Goal: Transaction & Acquisition: Purchase product/service

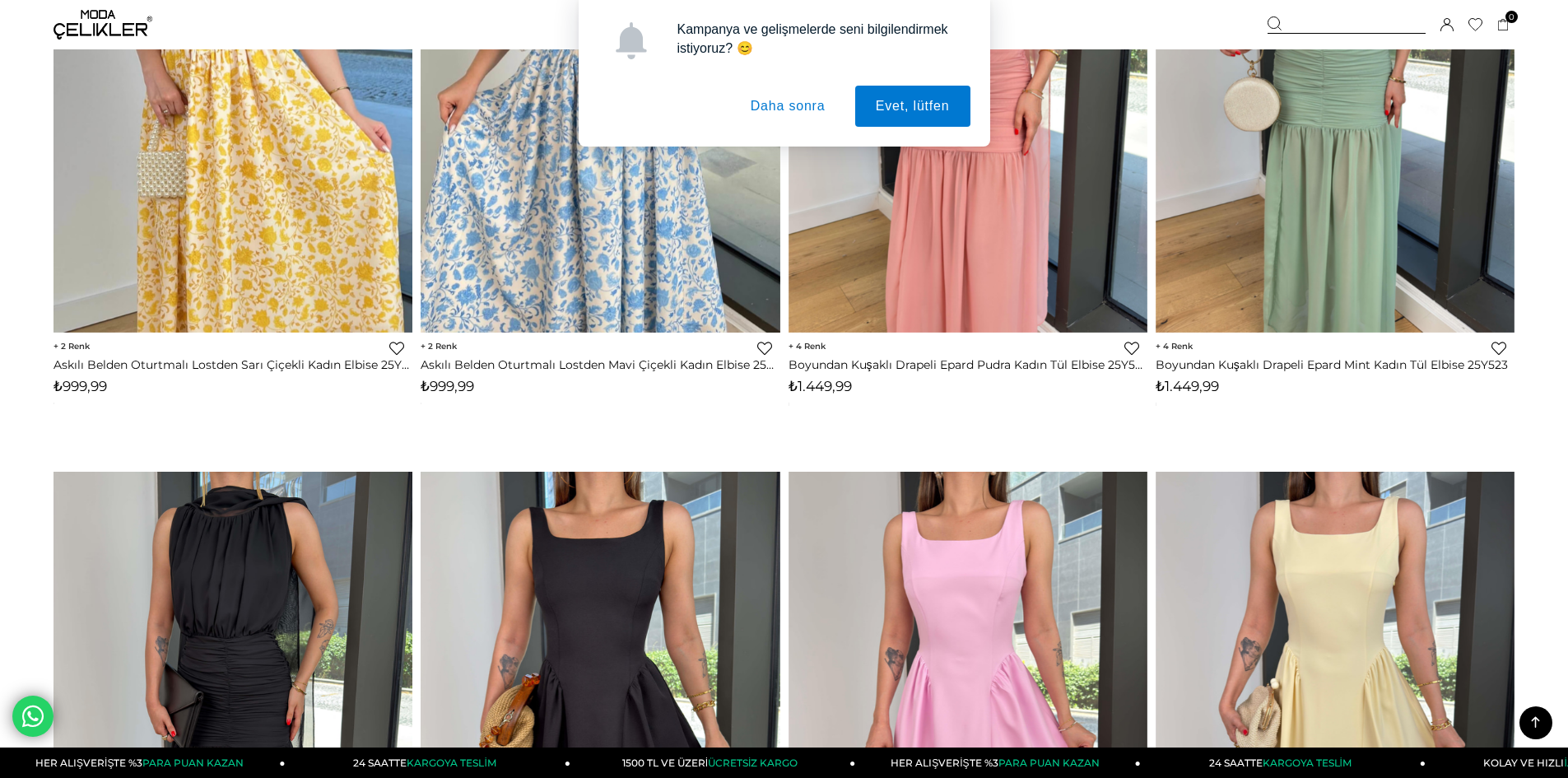
scroll to position [1589, 0]
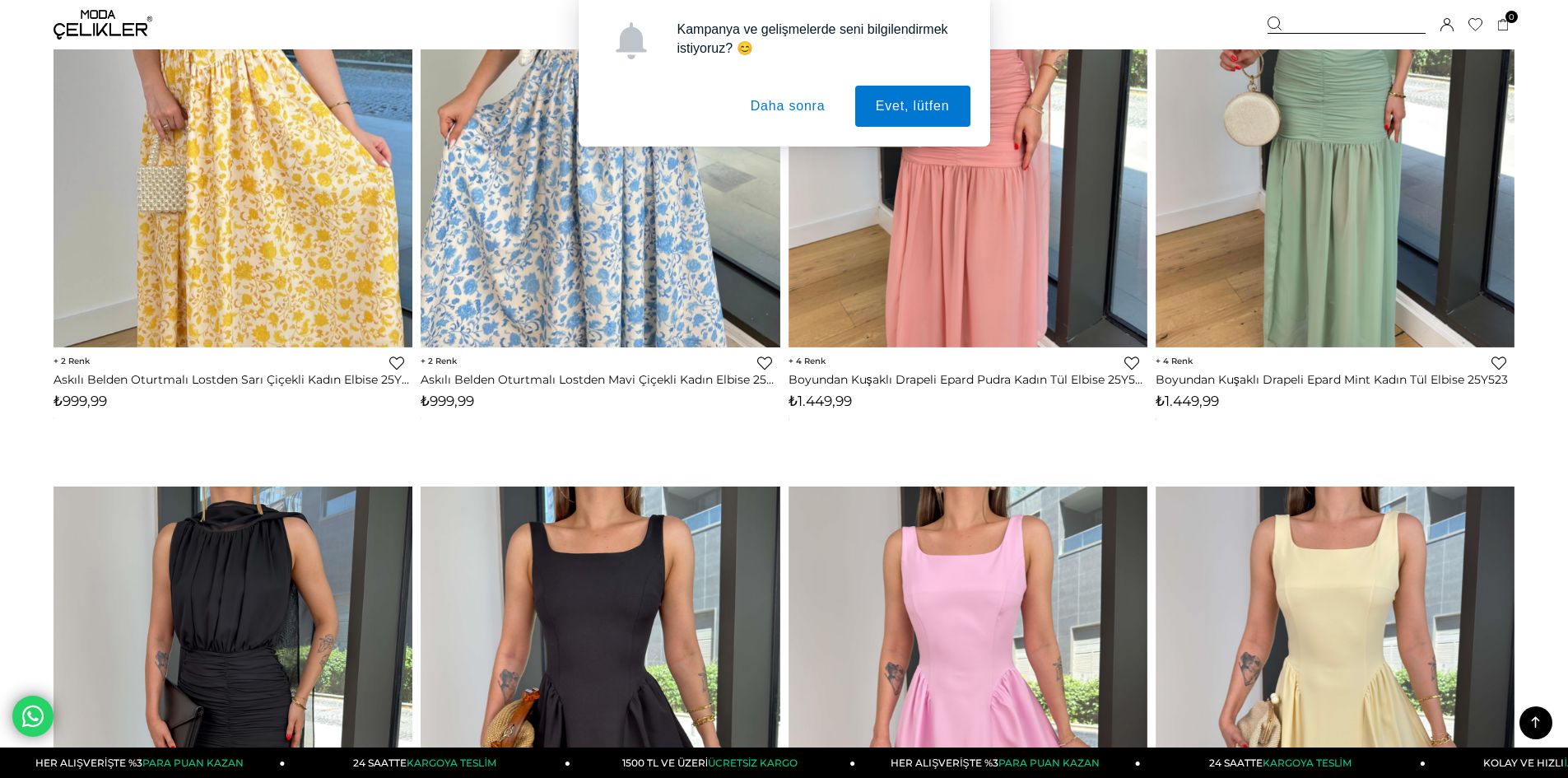
click at [813, 103] on button "Daha sonra" at bounding box center [789, 106] width 116 height 41
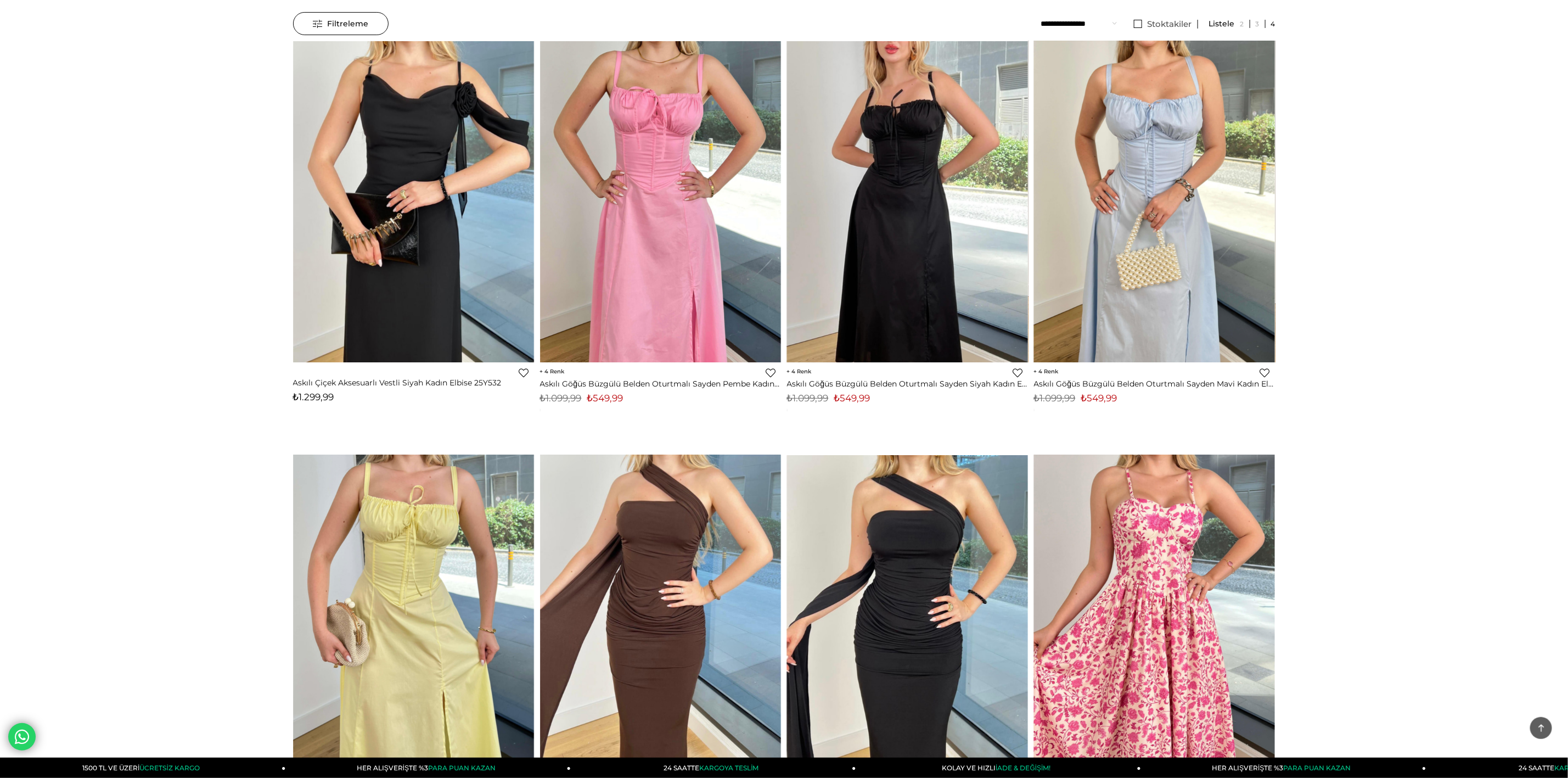
scroll to position [0, 0]
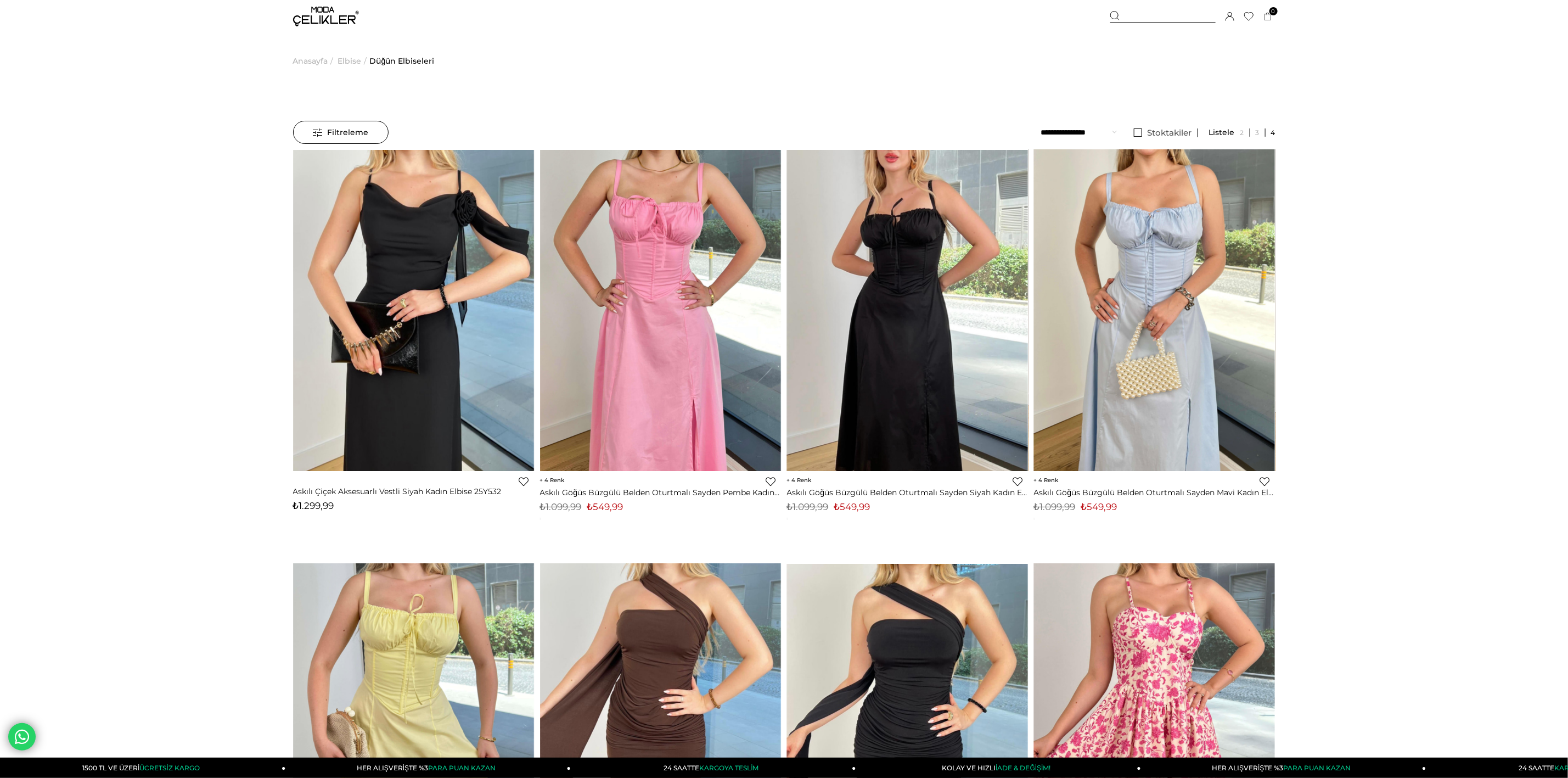
click at [342, 23] on img at bounding box center [326, 16] width 66 height 20
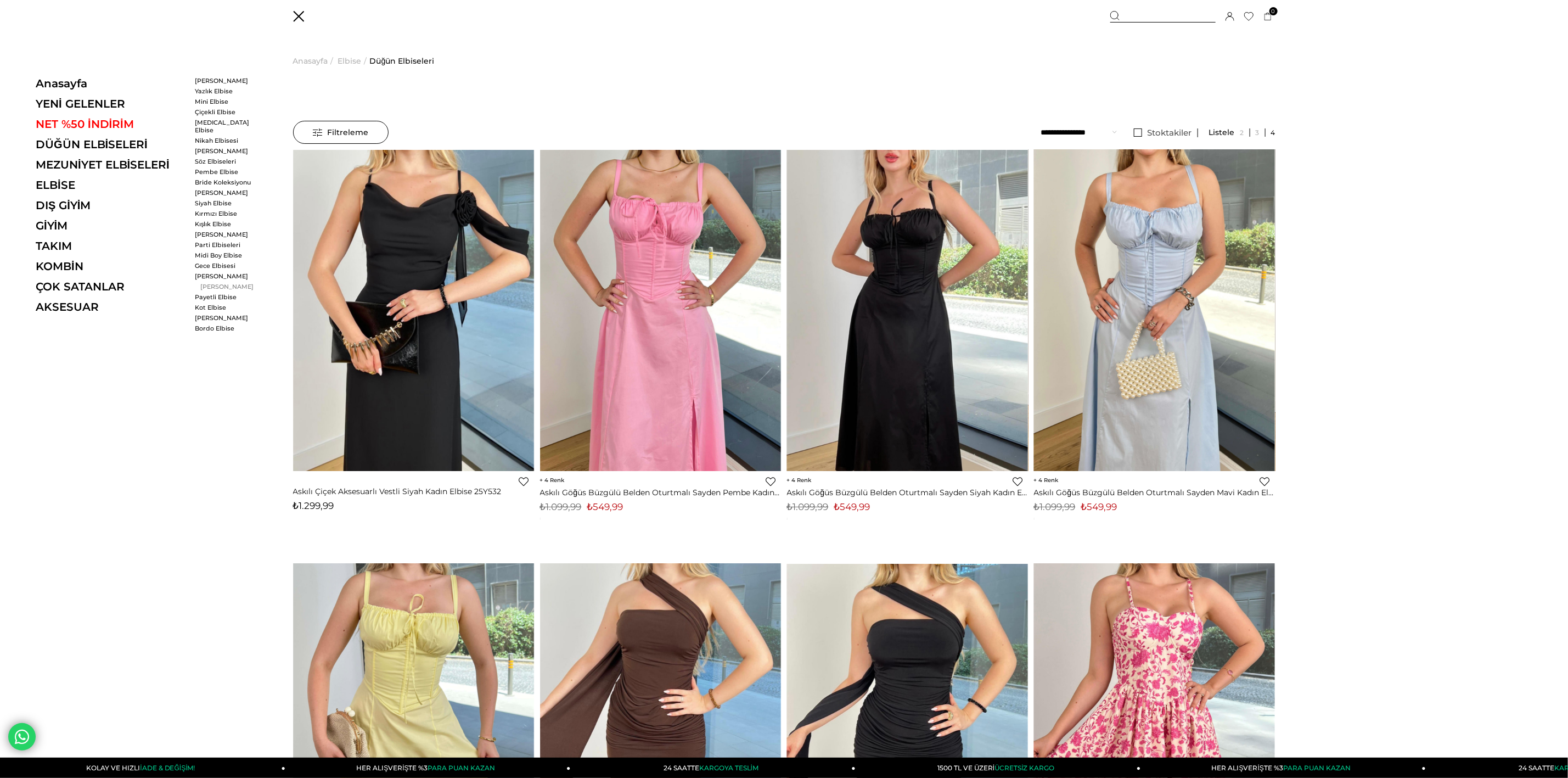
click at [223, 283] on link "[PERSON_NAME]" at bounding box center [226, 287] width 63 height 8
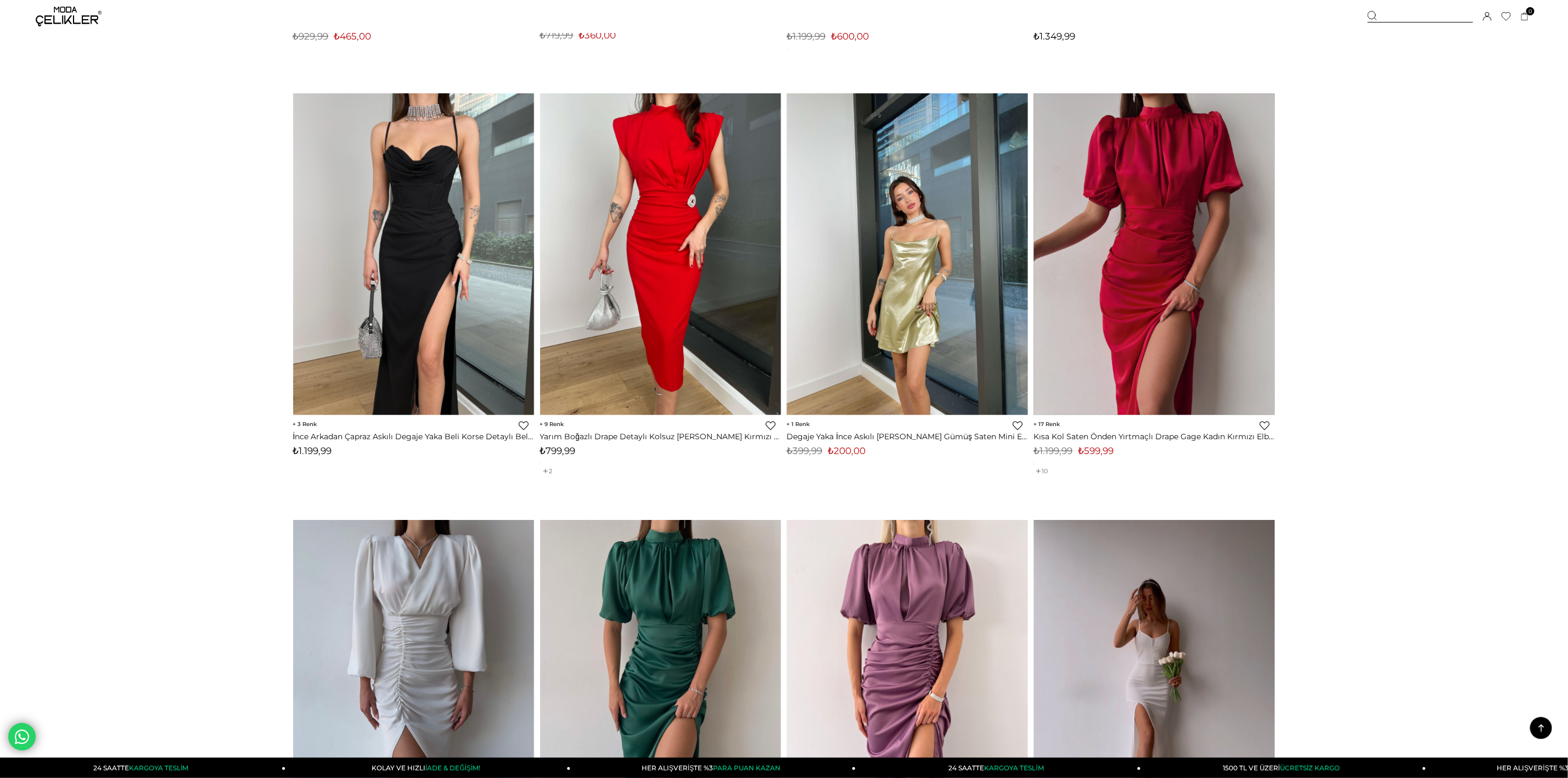
scroll to position [3789, 0]
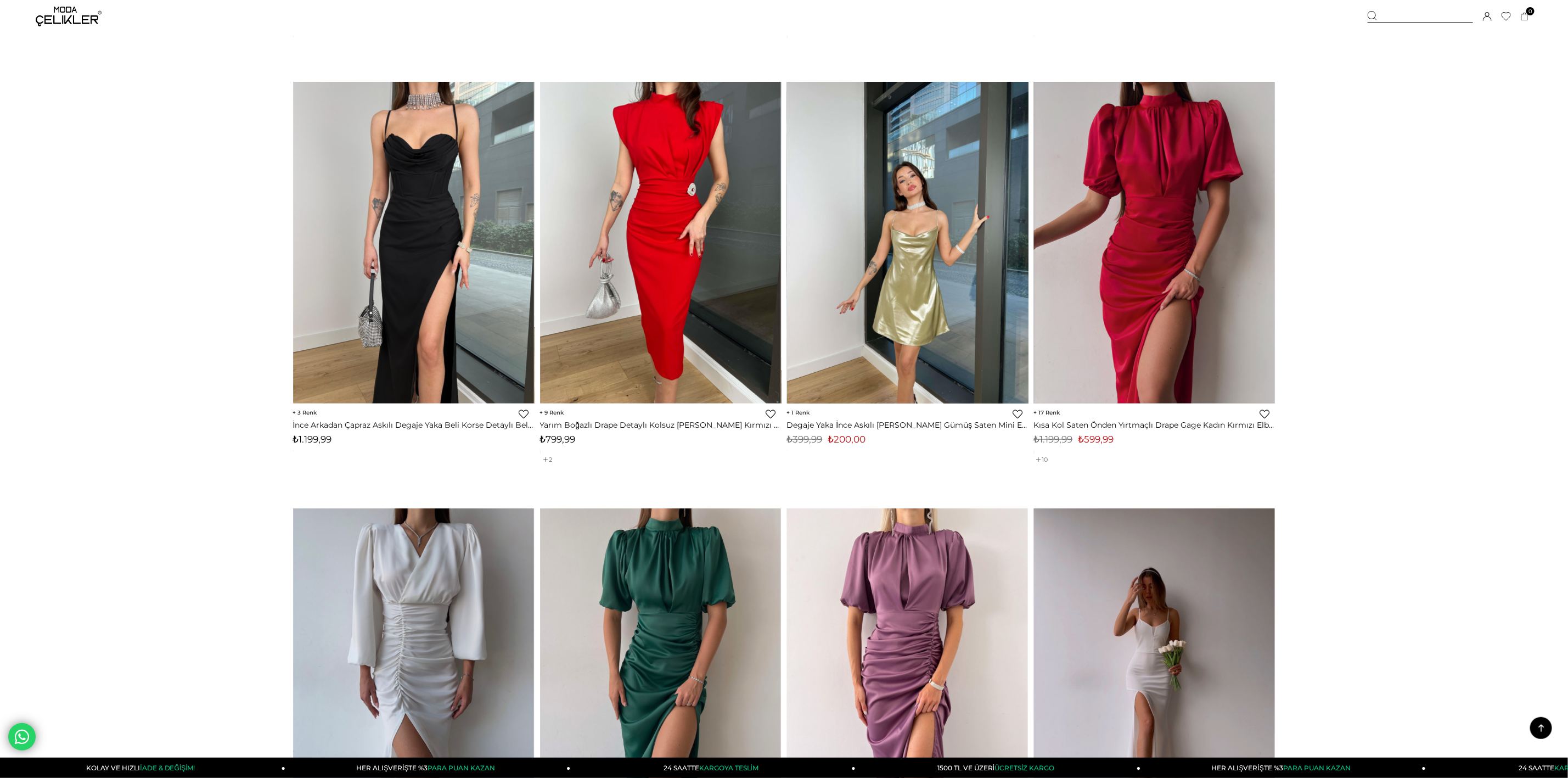
click at [909, 307] on img at bounding box center [908, 242] width 241 height 322
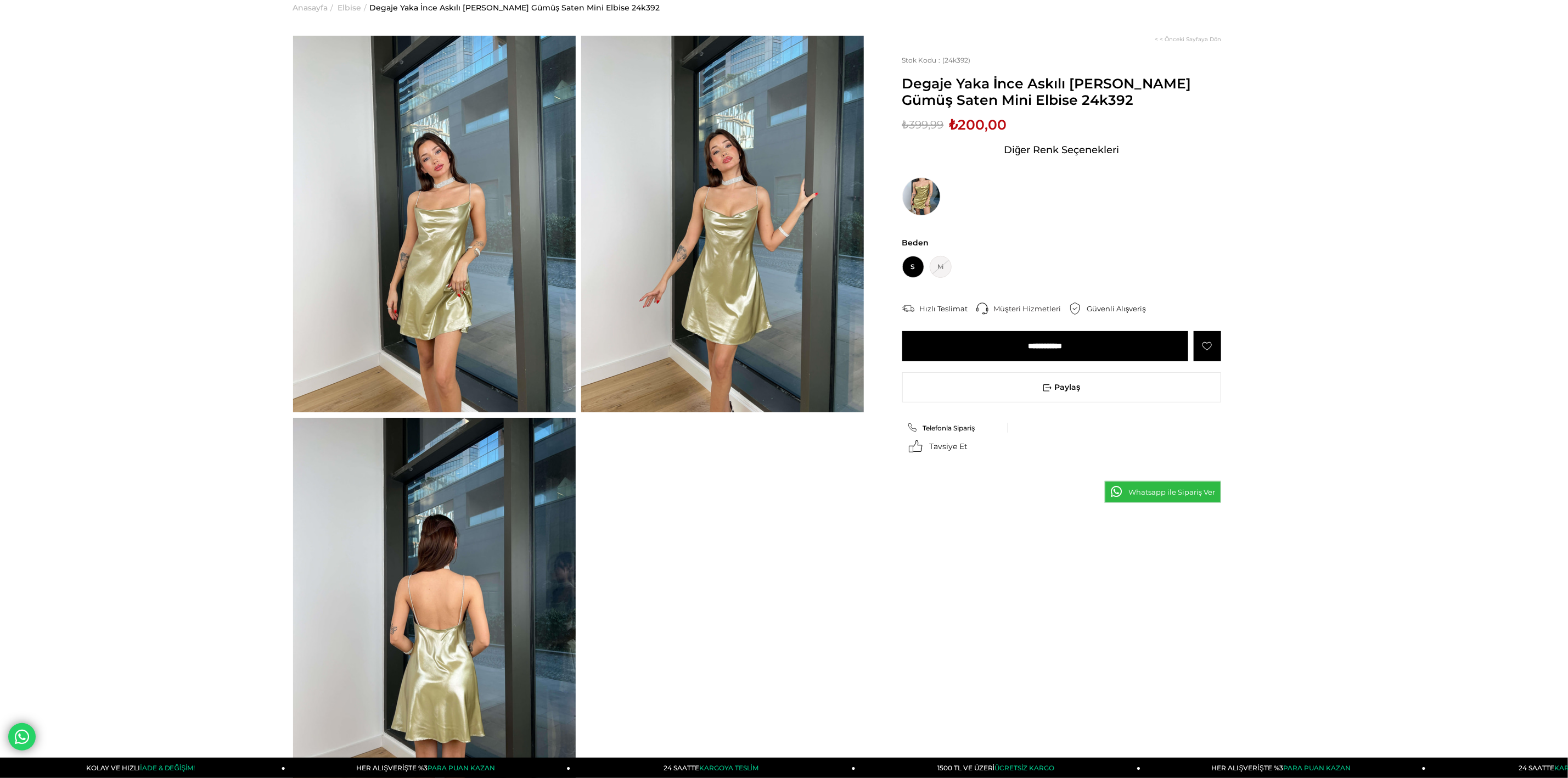
scroll to position [82, 0]
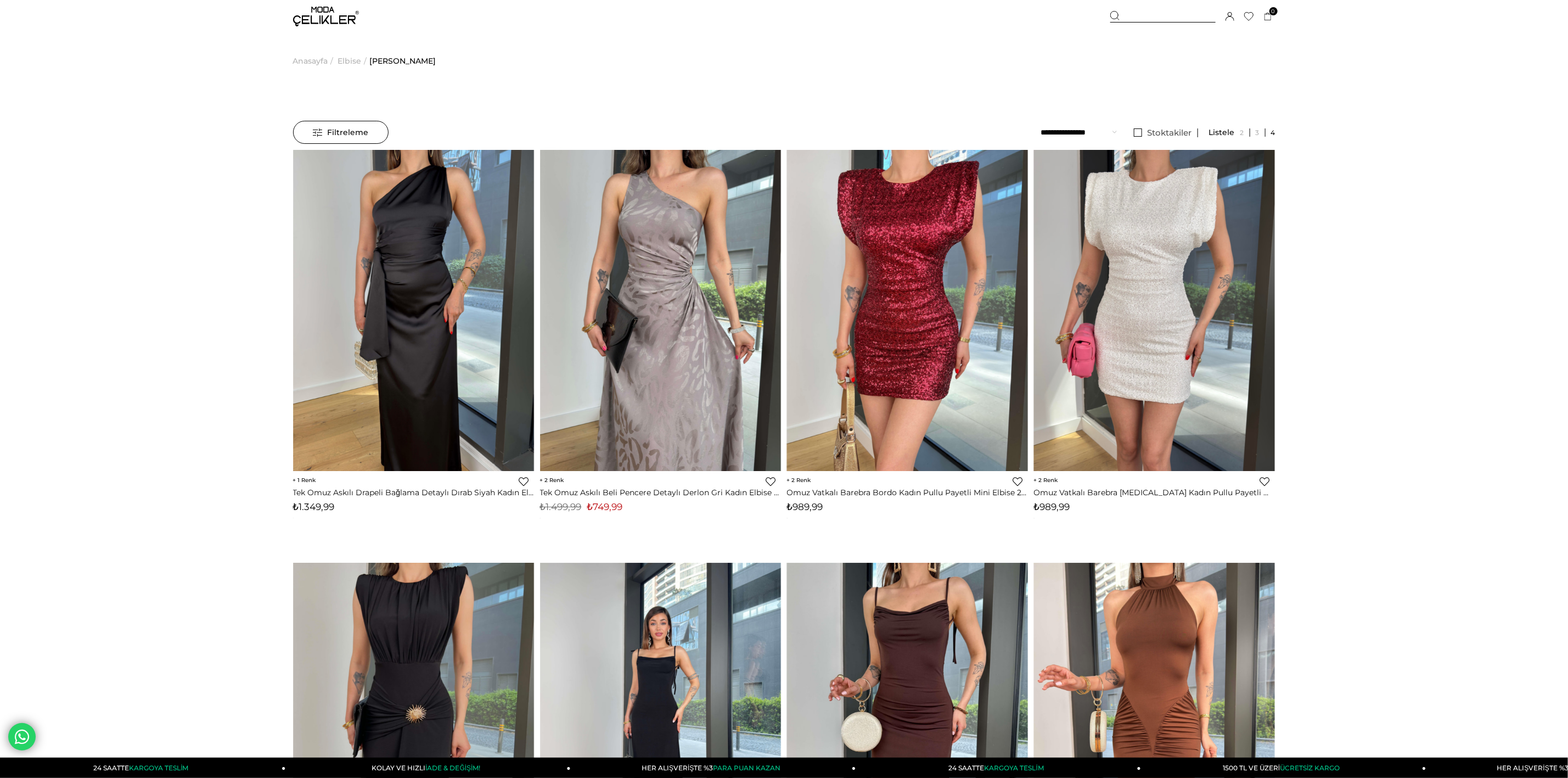
click at [303, 60] on span "Anasayfa" at bounding box center [310, 61] width 35 height 56
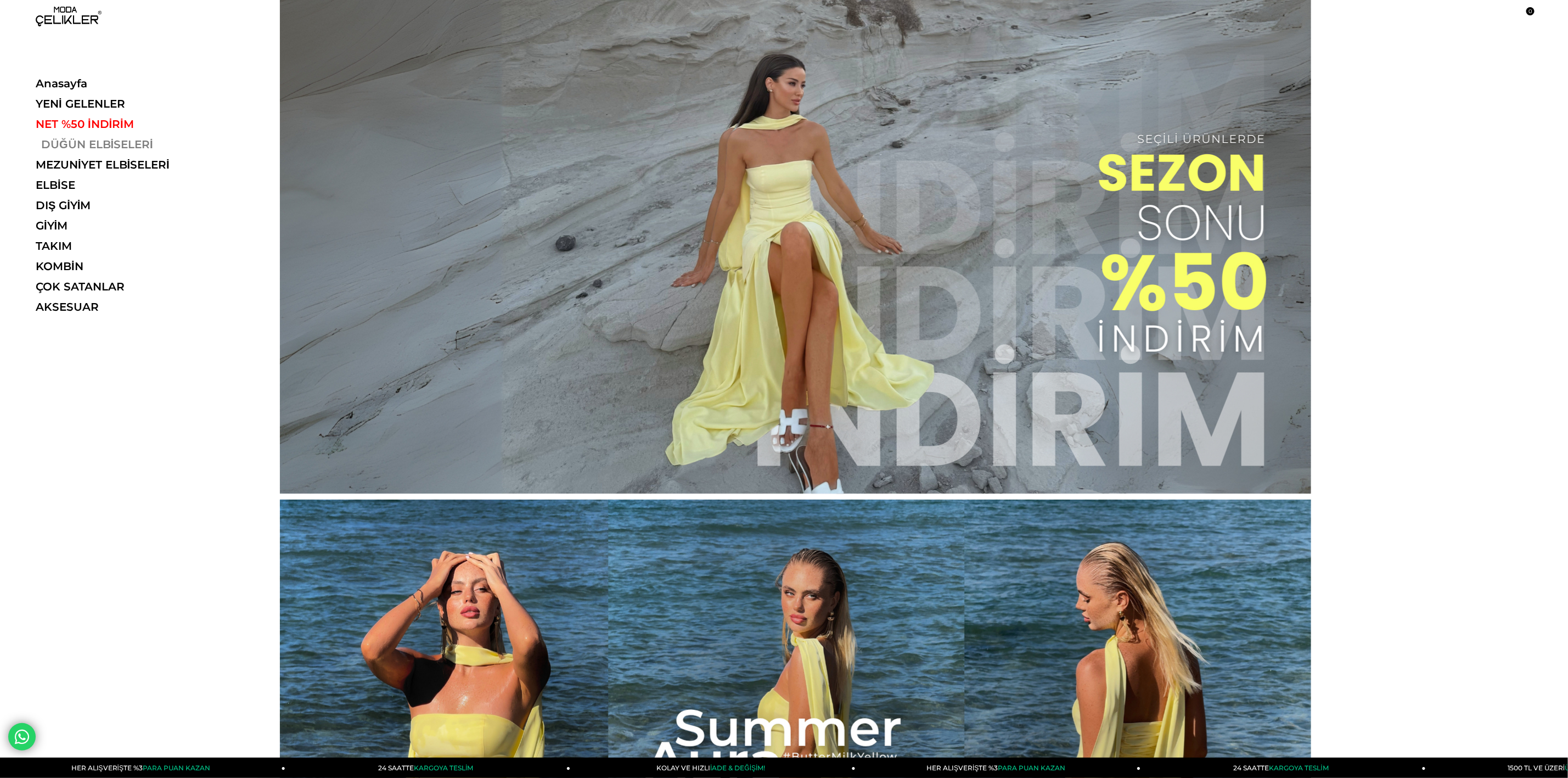
click at [107, 142] on link "DÜĞÜN ELBİSELERİ" at bounding box center [111, 144] width 151 height 13
click at [115, 142] on link "DÜĞÜN ELBİSELERİ" at bounding box center [111, 144] width 151 height 13
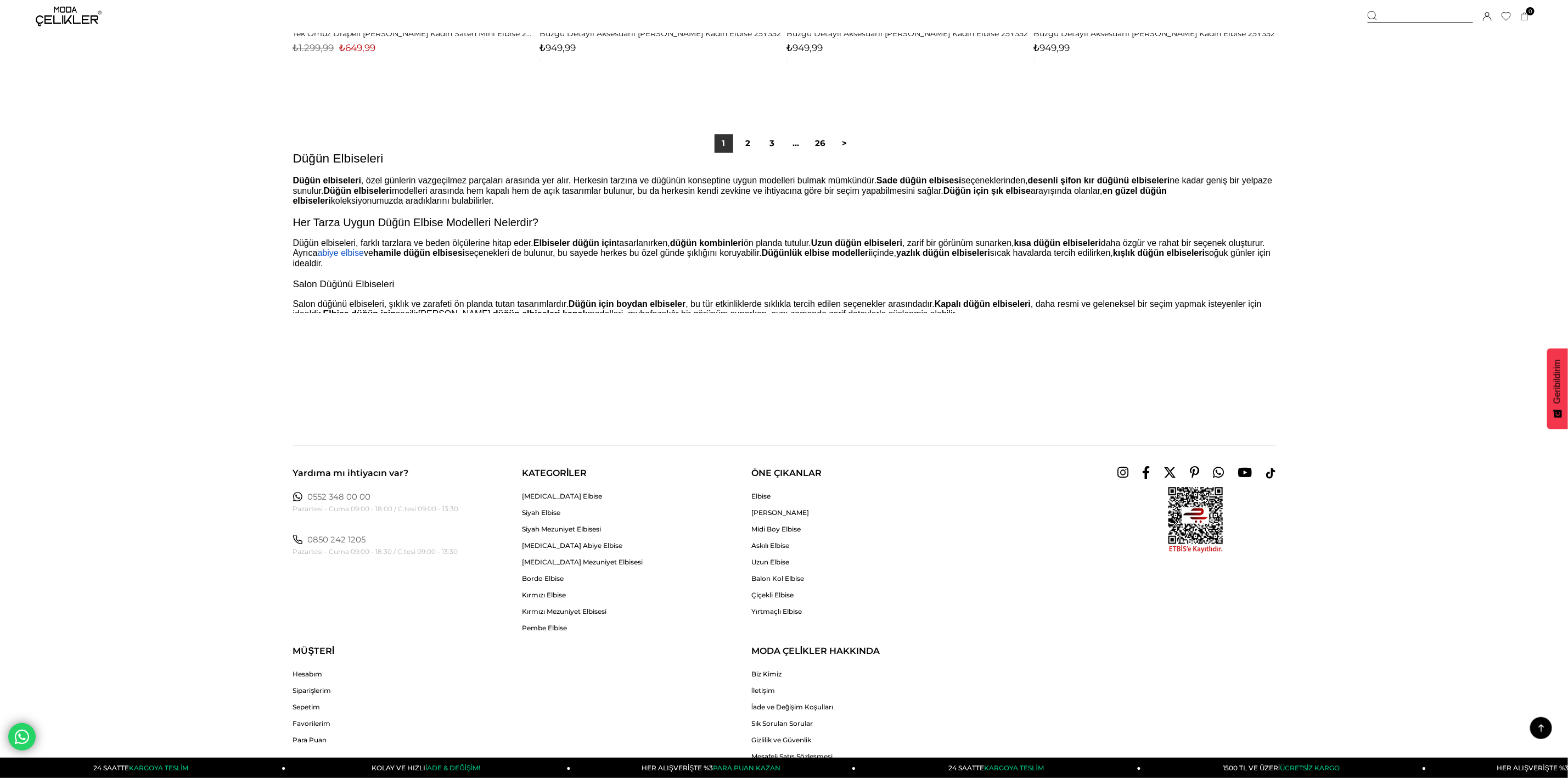
scroll to position [8411, 0]
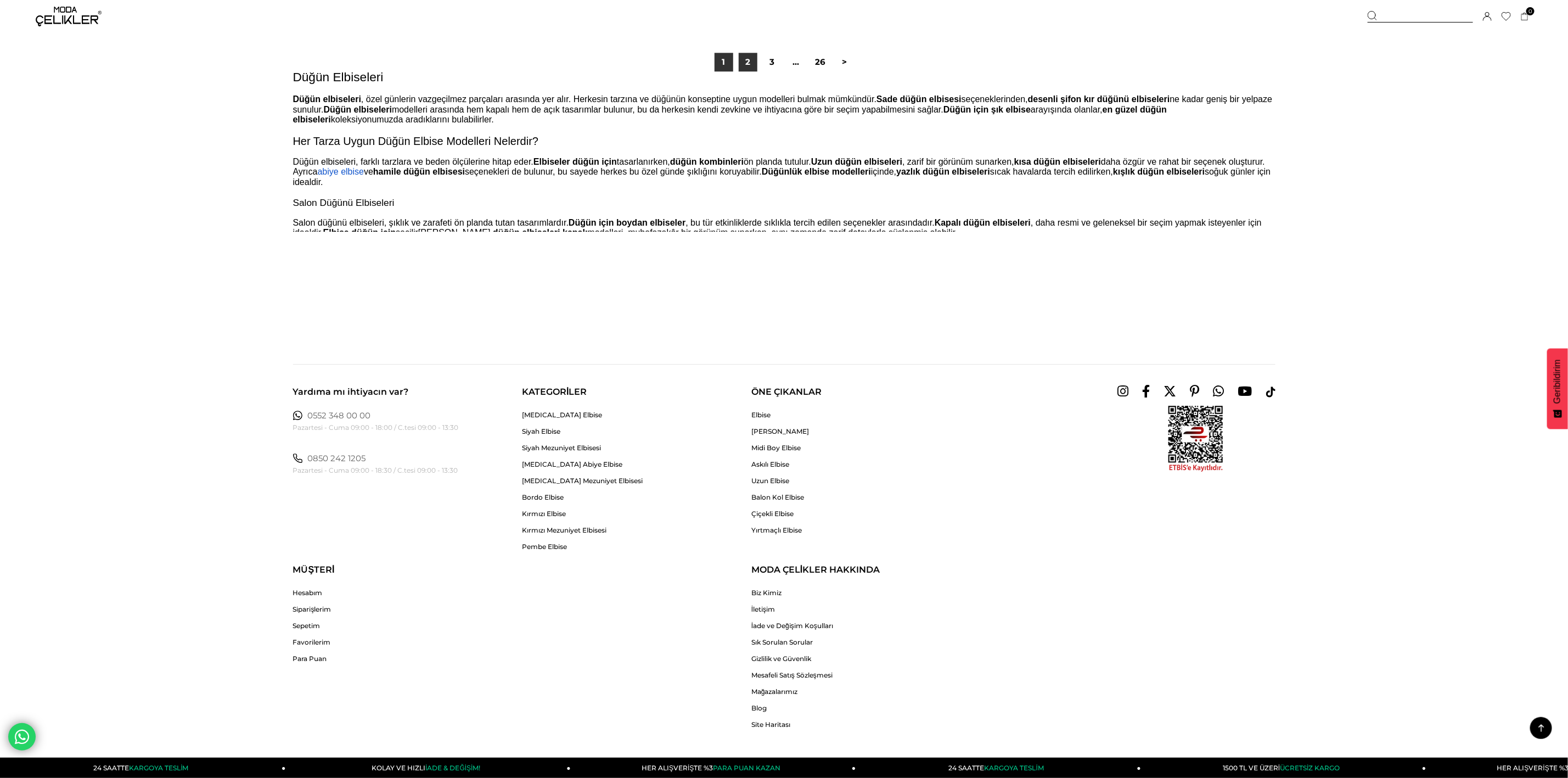
click at [752, 71] on link "2" at bounding box center [748, 61] width 19 height 19
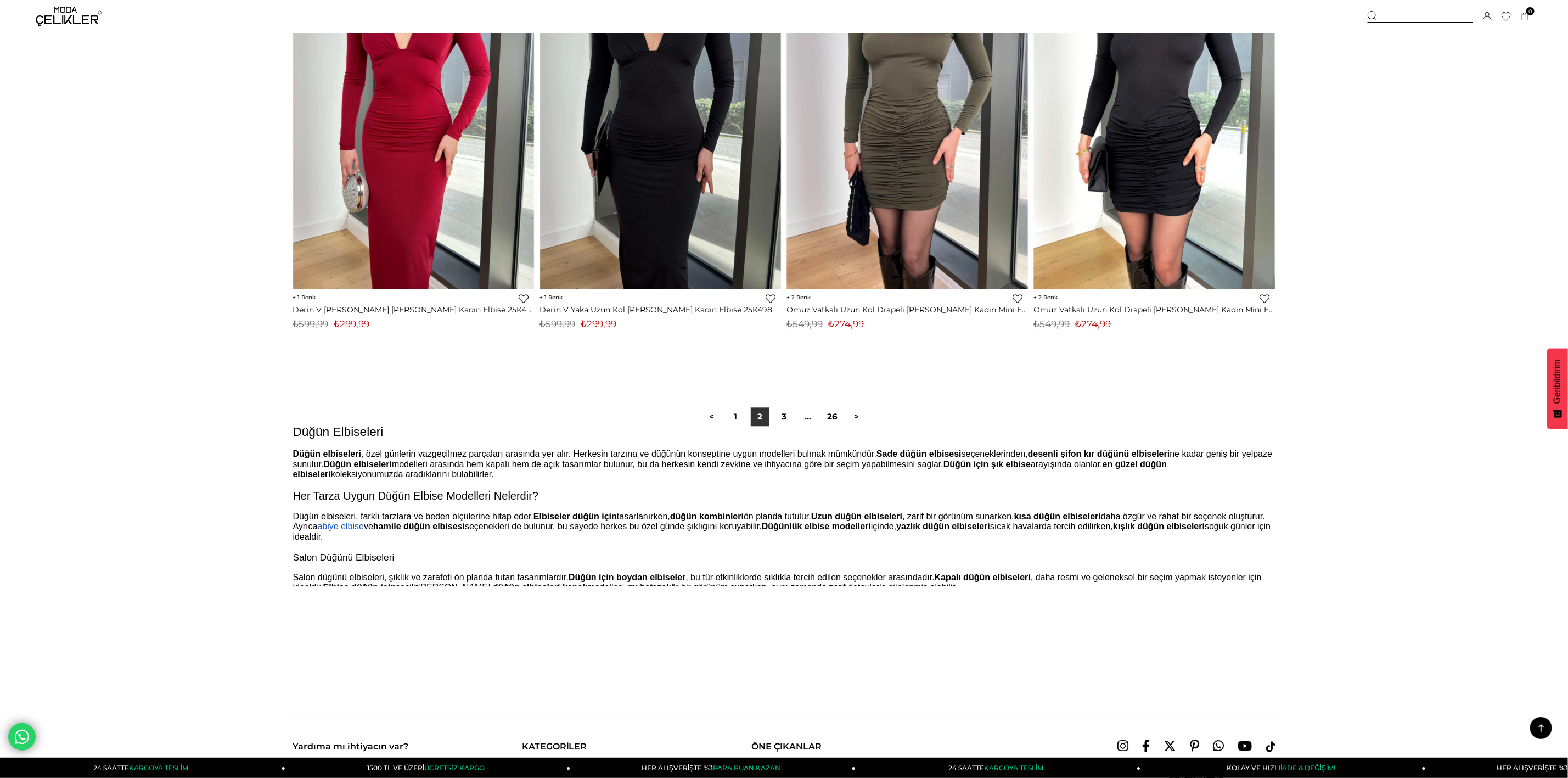
scroll to position [8073, 0]
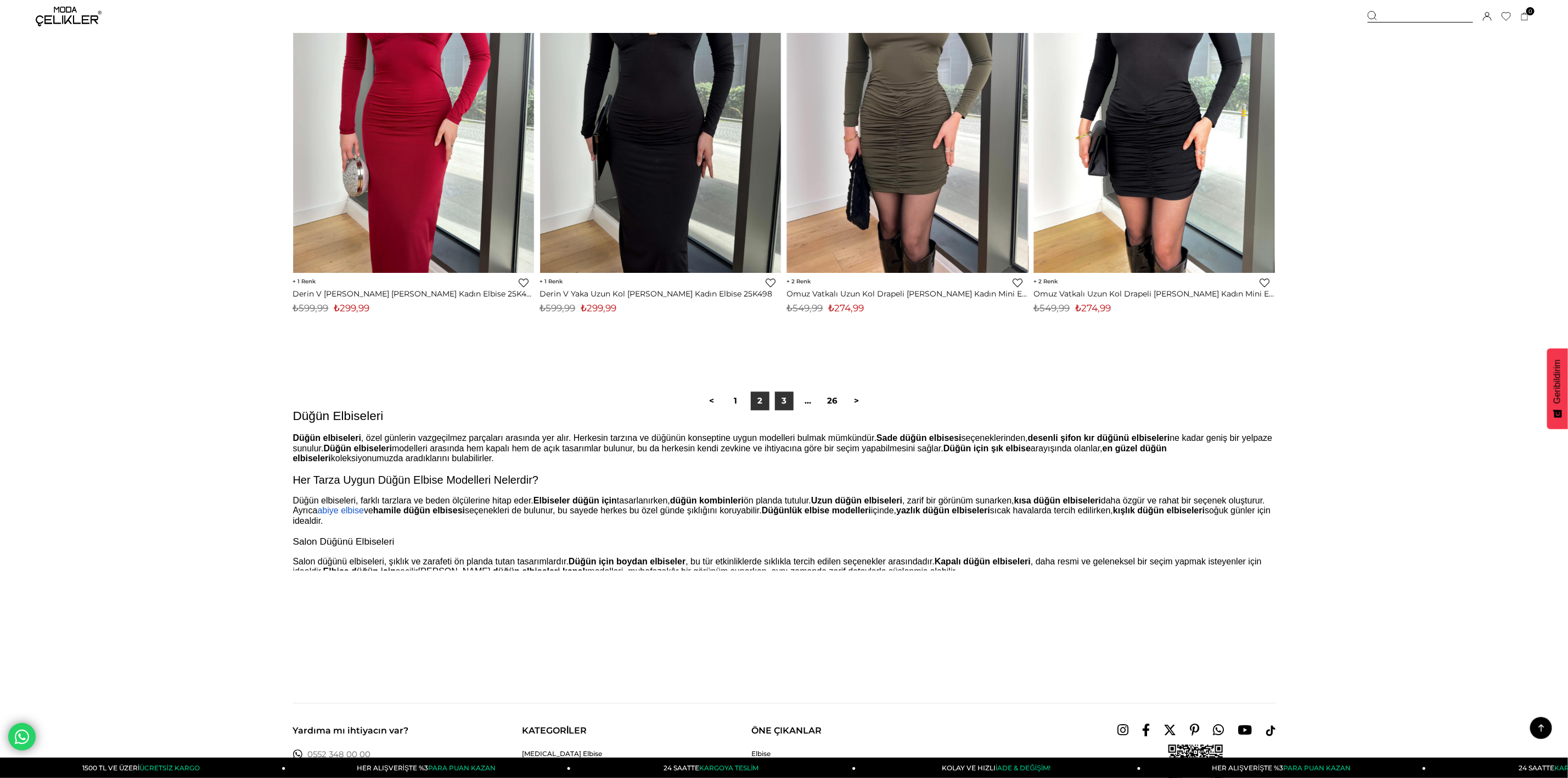
click at [790, 410] on link "3" at bounding box center [784, 401] width 19 height 19
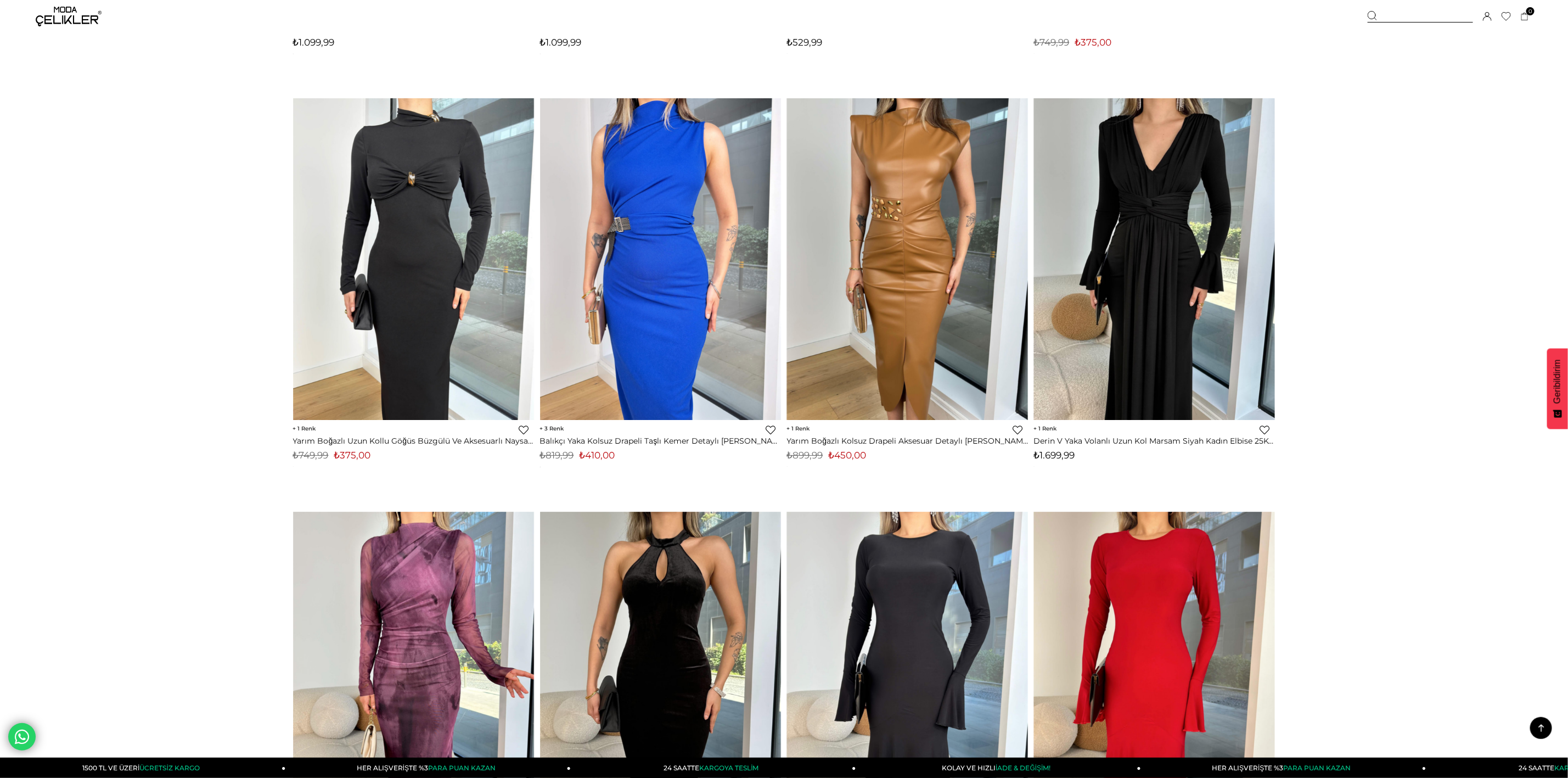
scroll to position [2553, 0]
